Goal: Task Accomplishment & Management: Use online tool/utility

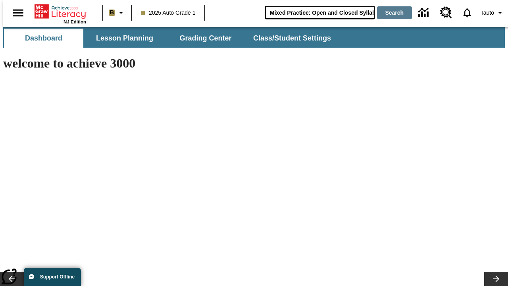
type input "Mixed Practice: Open and Closed Syllables"
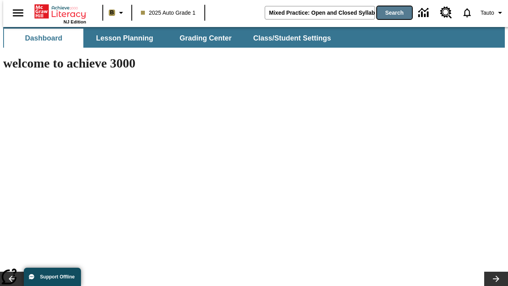
click at [390, 13] on button "Search" at bounding box center [394, 12] width 35 height 13
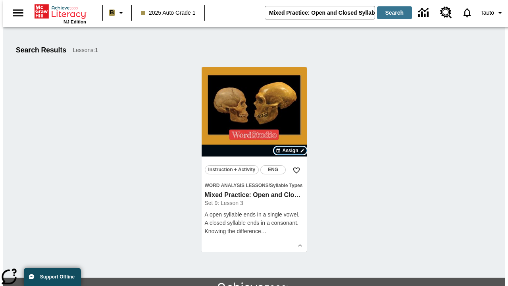
click at [290, 150] on span "Assign" at bounding box center [290, 150] width 16 height 7
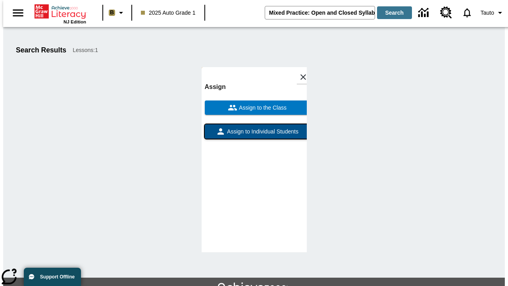
click at [254, 135] on span "Assign to Individual Students" at bounding box center [261, 131] width 73 height 8
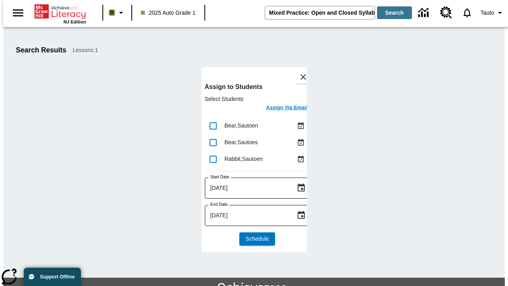
click at [213, 125] on input "lesson details" at bounding box center [213, 125] width 17 height 17
checkbox input "true"
click at [213, 142] on input "lesson details" at bounding box center [213, 142] width 17 height 17
checkbox input "true"
click at [213, 159] on input "lesson details" at bounding box center [213, 159] width 17 height 17
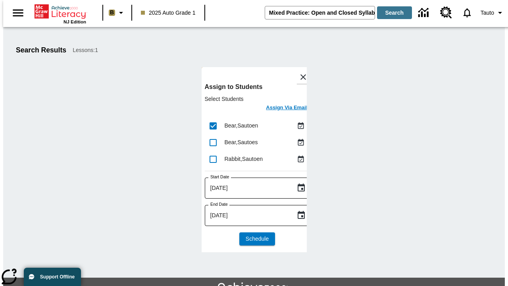
checkbox input "true"
click at [296, 188] on icon "Choose date, selected date is Aug 22, 2025" at bounding box center [301, 188] width 10 height 10
